Goal: Transaction & Acquisition: Purchase product/service

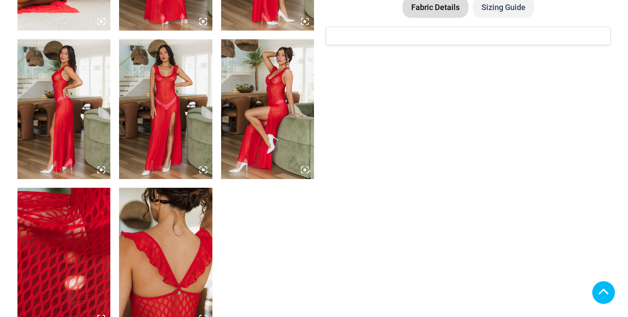
scroll to position [779, 0]
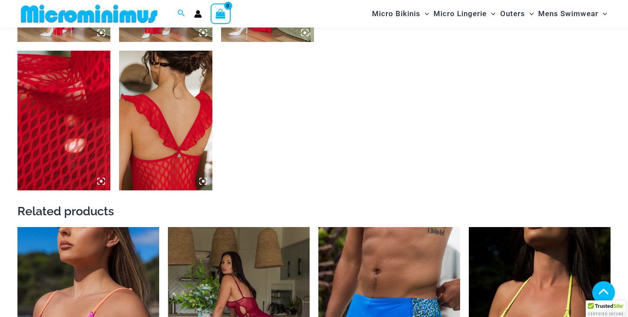
select select
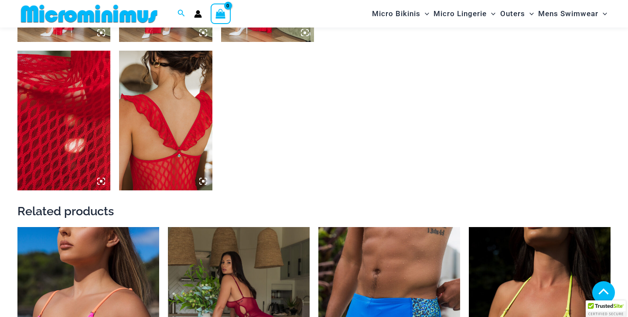
select select
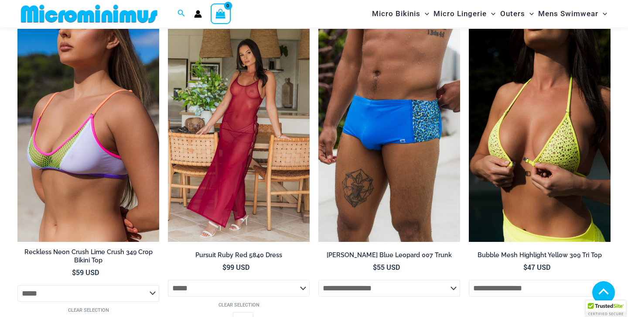
click at [262, 195] on img at bounding box center [239, 135] width 142 height 213
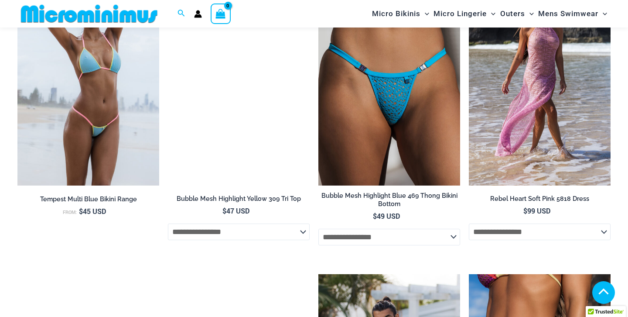
scroll to position [1187, 0]
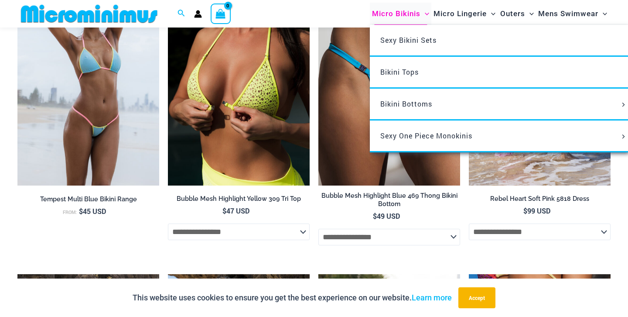
click at [427, 16] on icon "Menu Toggle" at bounding box center [427, 14] width 4 height 4
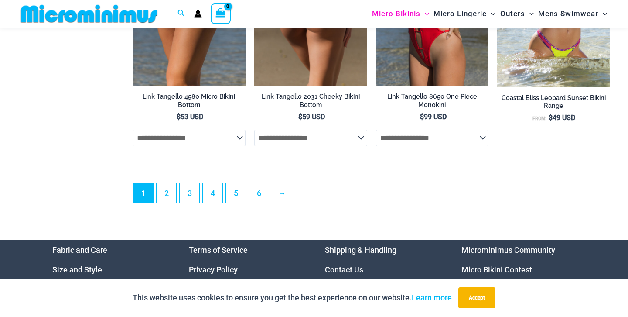
scroll to position [2173, 0]
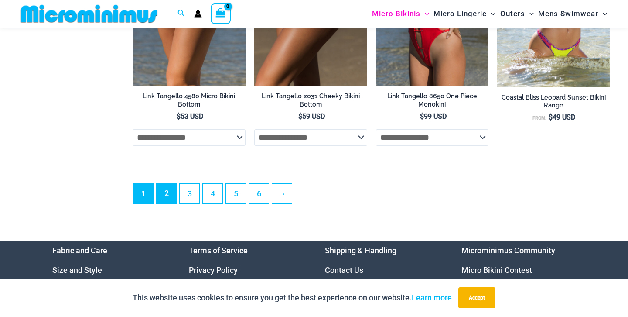
click at [169, 203] on link "2" at bounding box center [167, 193] width 20 height 21
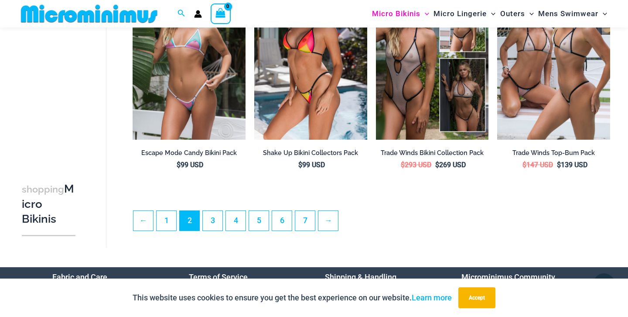
scroll to position [1935, 0]
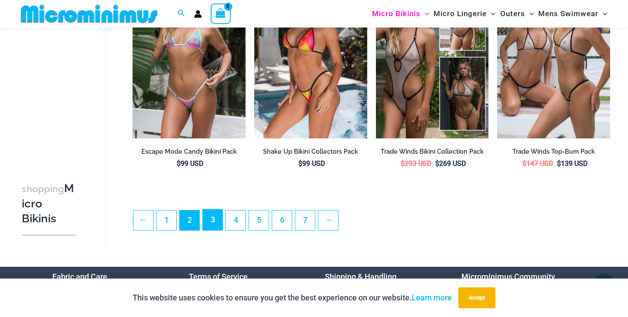
click at [212, 229] on link "3" at bounding box center [213, 219] width 20 height 21
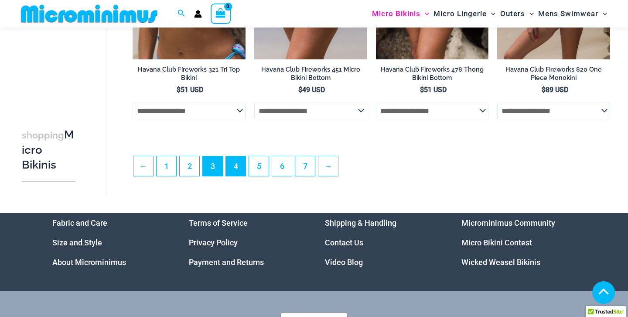
scroll to position [2014, 0]
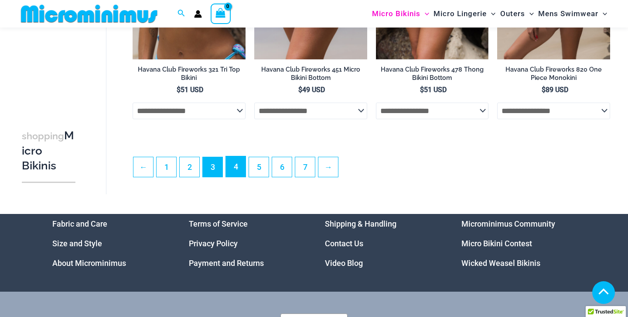
click at [234, 173] on link "4" at bounding box center [236, 166] width 20 height 21
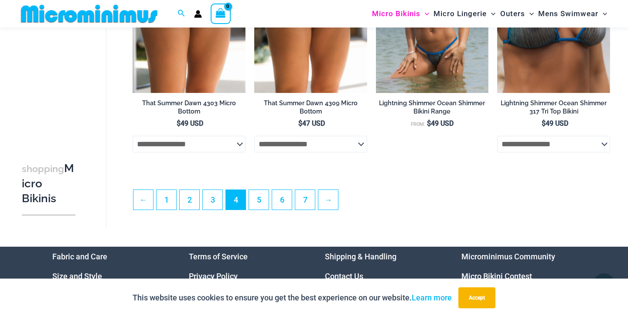
scroll to position [1974, 0]
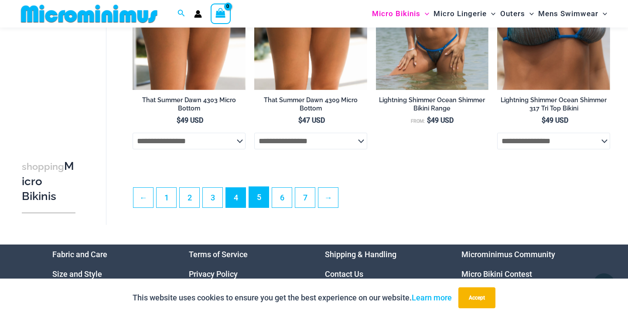
click at [261, 197] on link "5" at bounding box center [259, 197] width 20 height 21
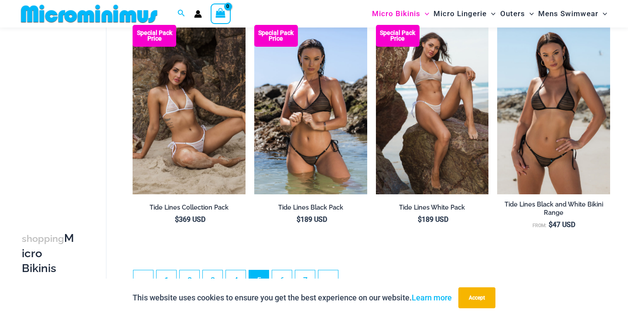
scroll to position [1926, 0]
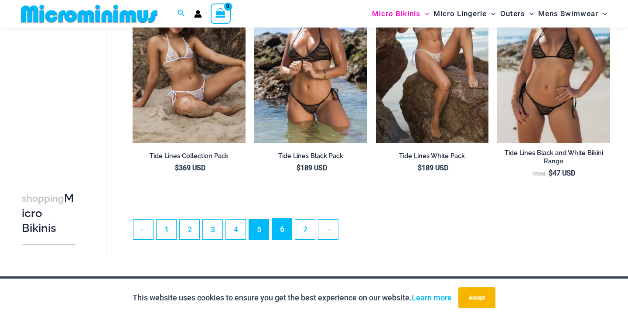
click at [285, 239] on link "6" at bounding box center [282, 229] width 20 height 21
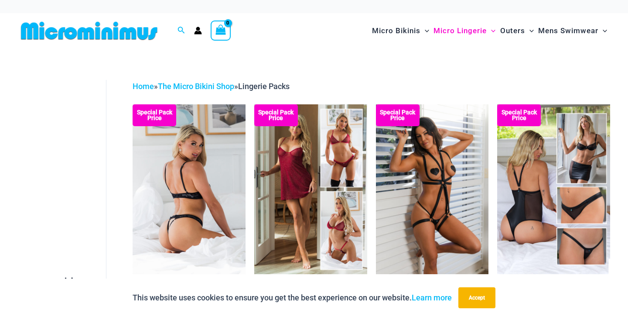
click at [210, 199] on img at bounding box center [189, 188] width 113 height 169
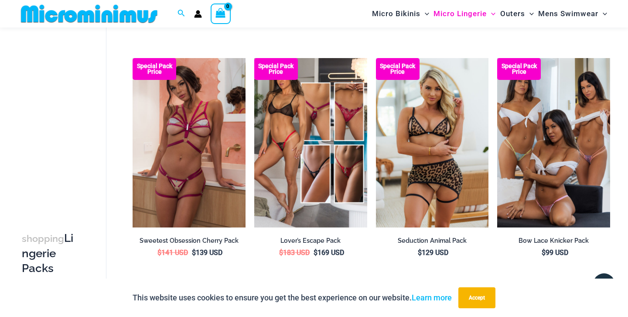
scroll to position [741, 0]
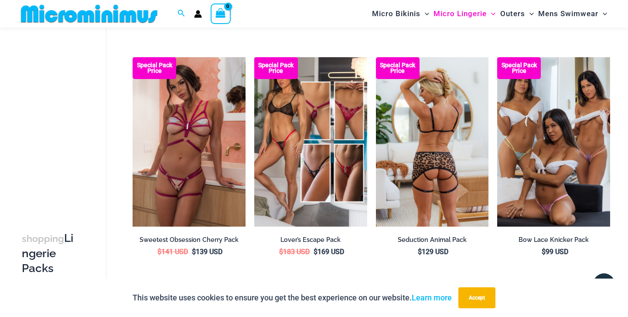
click at [442, 134] on img at bounding box center [432, 141] width 113 height 169
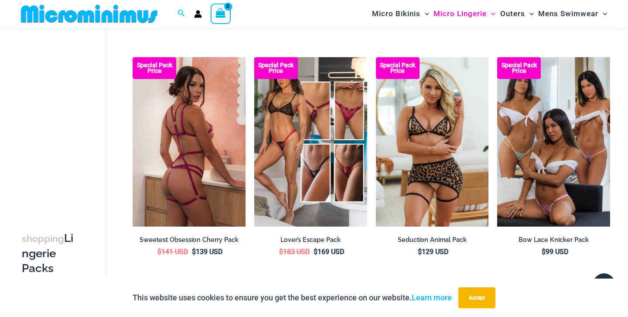
click at [207, 168] on img at bounding box center [189, 141] width 113 height 169
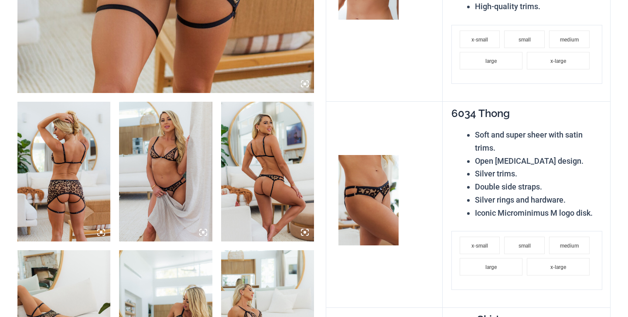
scroll to position [439, 0]
click at [289, 193] on img at bounding box center [267, 172] width 93 height 140
click at [307, 234] on icon at bounding box center [305, 233] width 8 height 8
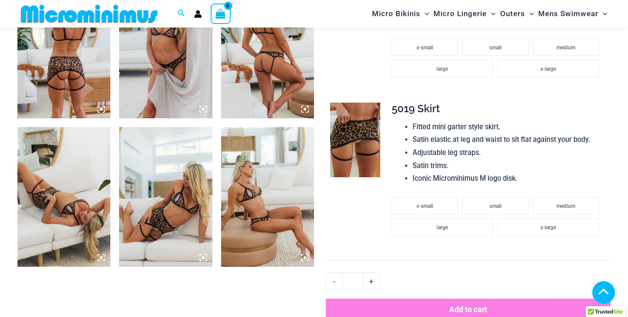
scroll to position [518, 0]
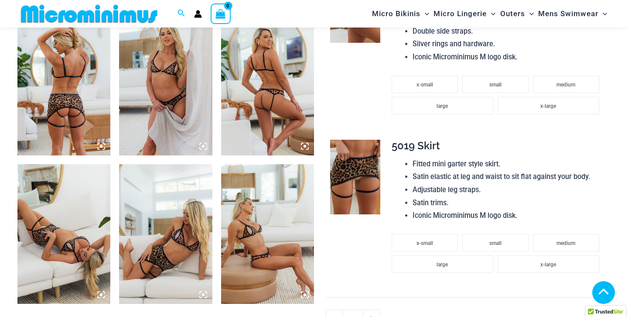
click at [278, 63] on img at bounding box center [267, 86] width 93 height 140
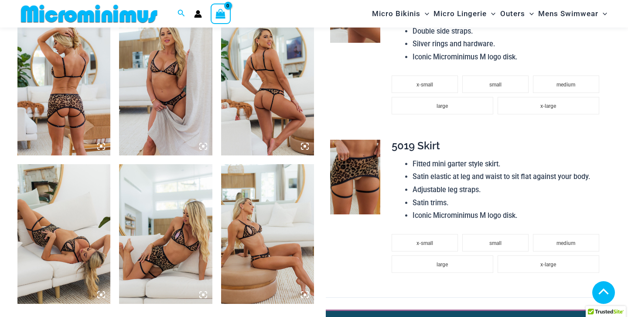
click at [273, 155] on img at bounding box center [267, 86] width 93 height 140
click at [307, 155] on img at bounding box center [267, 86] width 93 height 140
